Goal: Navigation & Orientation: Find specific page/section

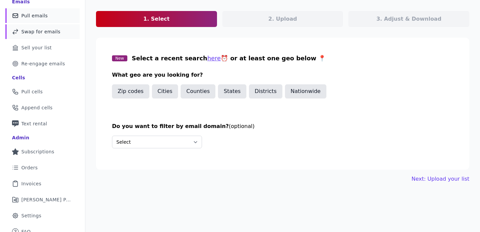
scroll to position [70, 0]
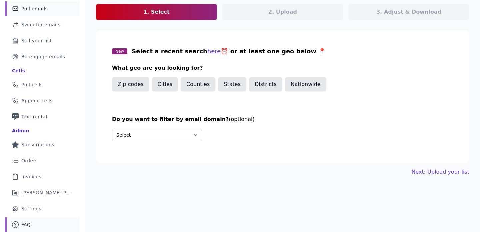
click at [33, 220] on link "Mail Icon Outline of a question FAQ" at bounding box center [42, 224] width 74 height 15
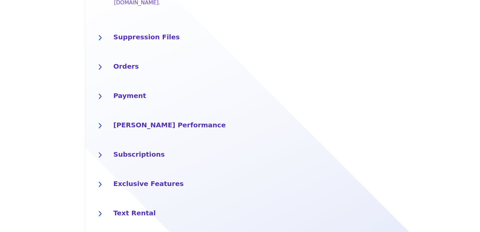
scroll to position [341, 0]
click at [98, 65] on icon at bounding box center [99, 68] width 3 height 6
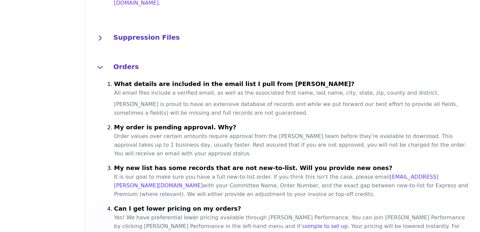
click at [98, 66] on icon at bounding box center [100, 67] width 6 height 3
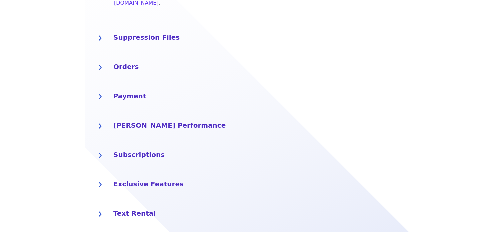
click at [103, 90] on div at bounding box center [99, 96] width 13 height 13
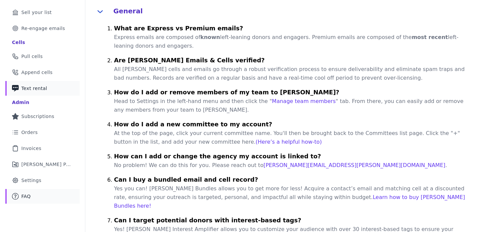
scroll to position [41, 0]
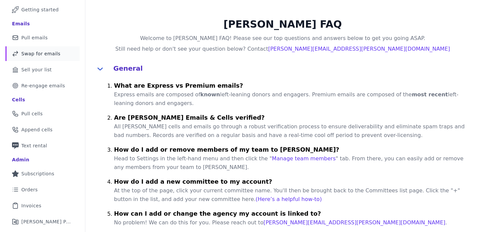
click at [62, 51] on link "Swap Icon Outline of a swap Swap for emails" at bounding box center [42, 53] width 74 height 15
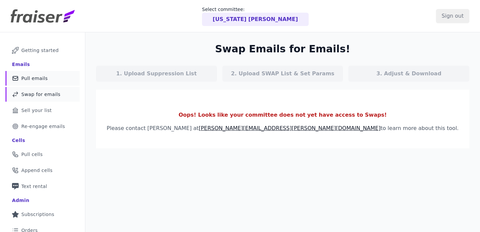
click at [39, 71] on link "Mail Icon Outline of a mail envelope Pull emails" at bounding box center [42, 78] width 74 height 15
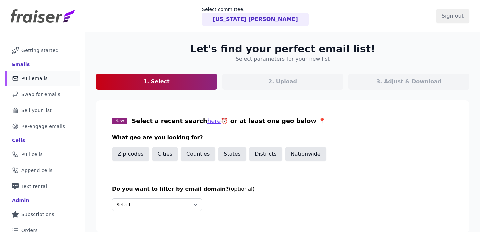
click at [40, 79] on span "Pull emails" at bounding box center [34, 78] width 26 height 7
click at [26, 54] on link "Mail Icon Outline of a mail envelope Getting started" at bounding box center [42, 50] width 74 height 15
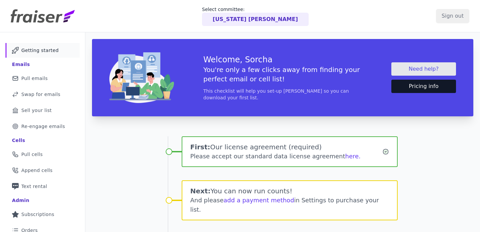
click at [420, 90] on button "Pricing info" at bounding box center [423, 86] width 65 height 13
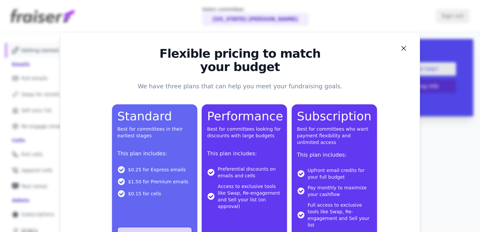
click at [398, 49] on div "Flexible pricing to match your budget We have three plans that can help you mee…" at bounding box center [240, 150] width 346 height 206
click at [405, 49] on icon "Close" at bounding box center [403, 48] width 8 height 8
